Goal: Information Seeking & Learning: Learn about a topic

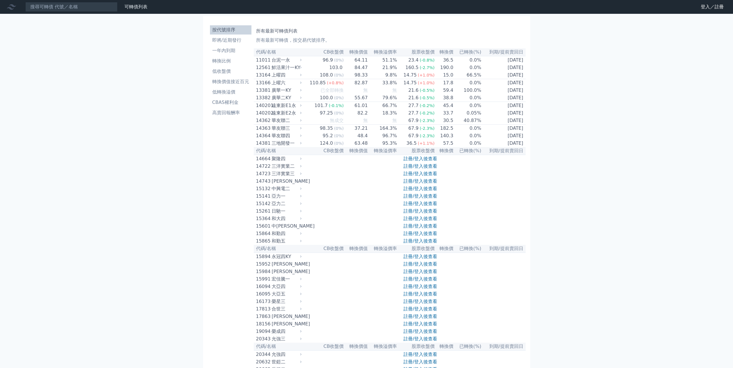
click at [58, 8] on input at bounding box center [71, 7] width 92 height 10
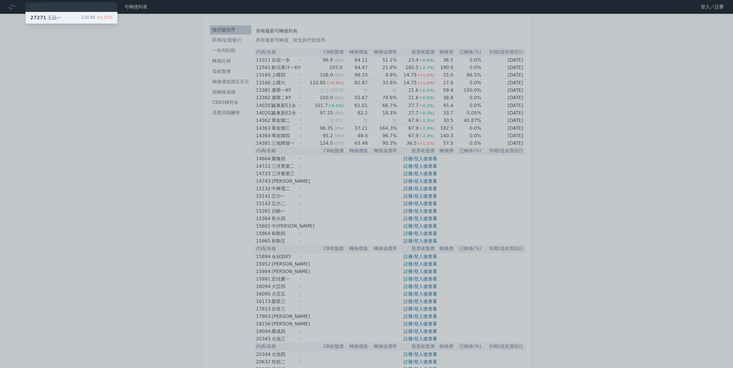
type input "2727"
click at [58, 15] on div "27271 [PERSON_NAME]" at bounding box center [45, 17] width 31 height 7
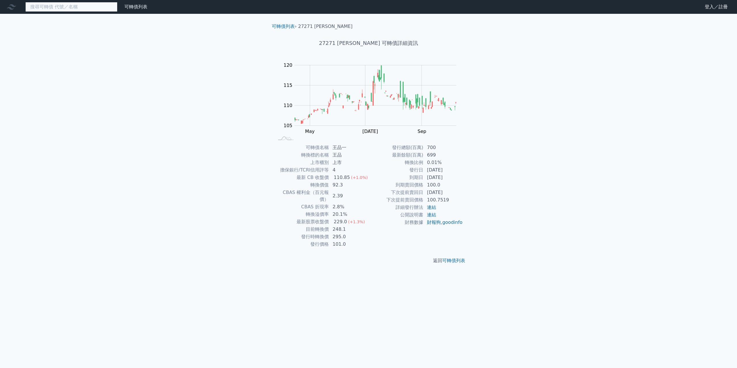
click at [43, 5] on input at bounding box center [71, 7] width 92 height 10
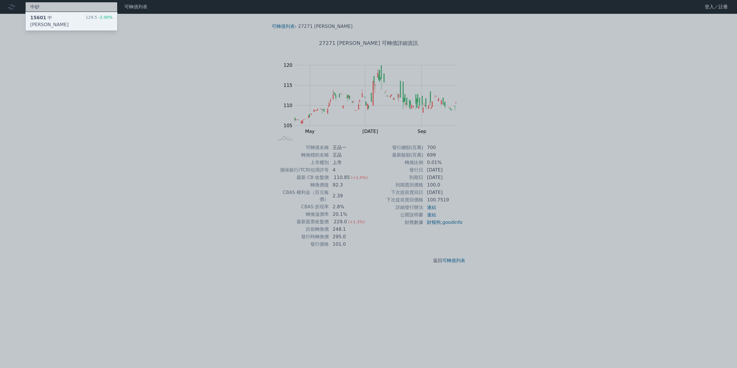
type input "中砂"
click at [45, 15] on div "15601 中[PERSON_NAME]" at bounding box center [57, 21] width 55 height 14
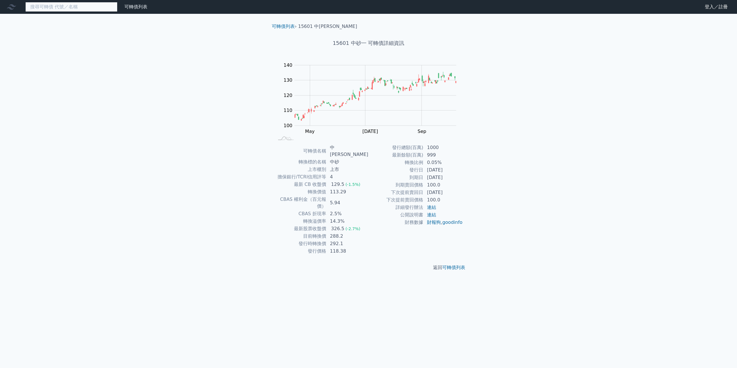
click at [55, 6] on input at bounding box center [71, 7] width 92 height 10
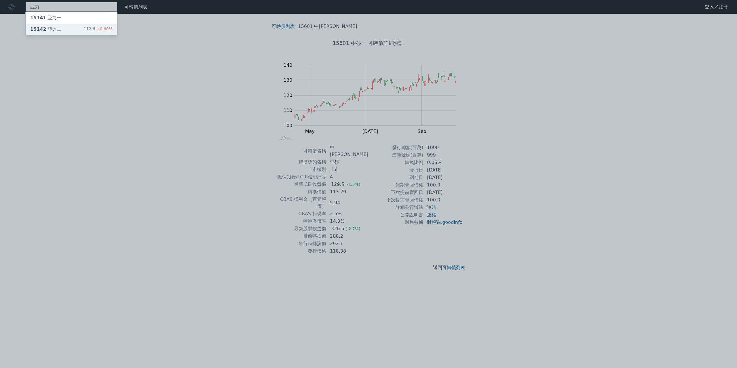
type input "亞力"
click at [54, 25] on div "15142 亞力二 112.6 +0.60%" at bounding box center [72, 30] width 92 height 12
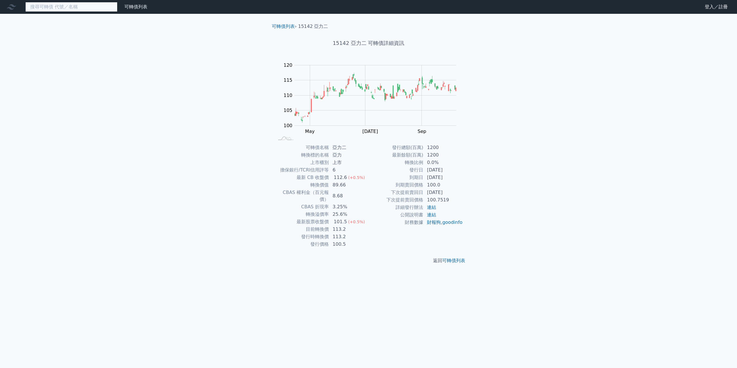
click at [75, 8] on input at bounding box center [71, 7] width 92 height 10
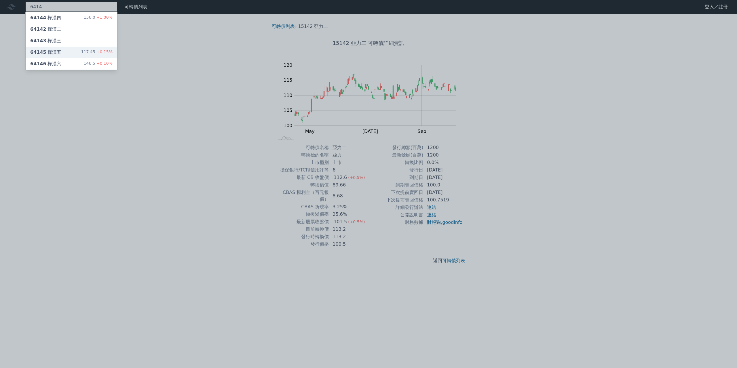
type input "6414"
click at [70, 54] on div "64145 樺漢五 117.45 +0.15%" at bounding box center [72, 53] width 92 height 12
